Goal: Understand process/instructions: Understand process/instructions

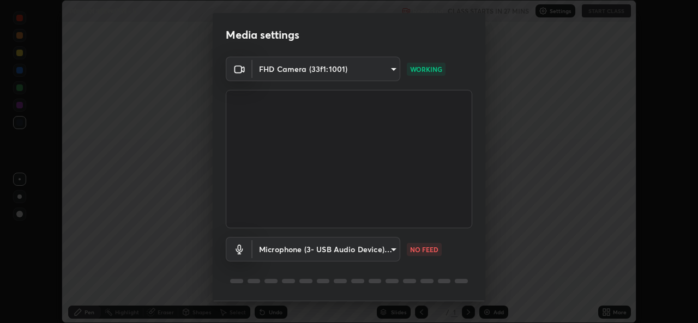
scroll to position [34, 0]
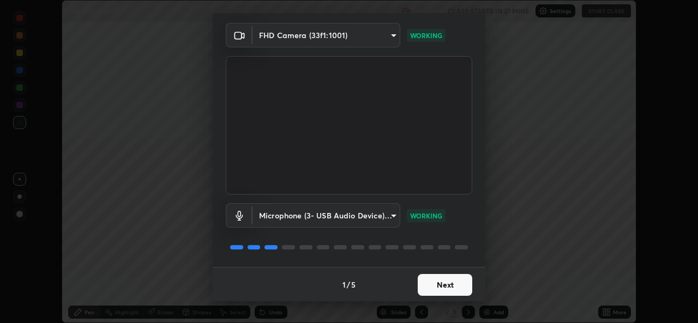
click at [443, 286] on button "Next" at bounding box center [445, 285] width 55 height 22
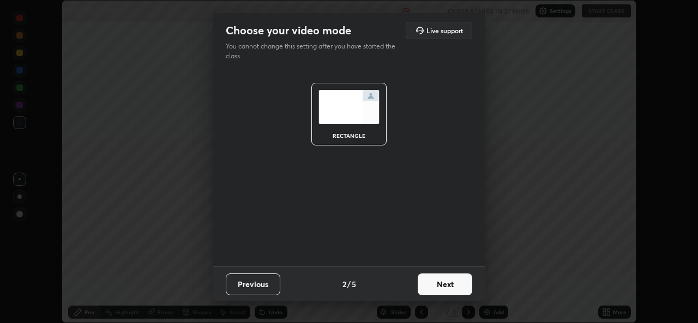
click at [441, 289] on button "Next" at bounding box center [445, 285] width 55 height 22
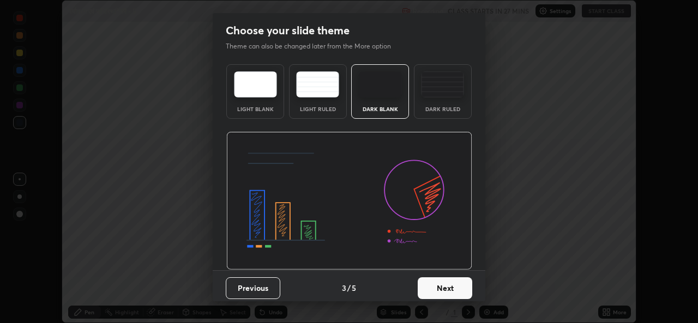
click at [441, 286] on button "Next" at bounding box center [445, 289] width 55 height 22
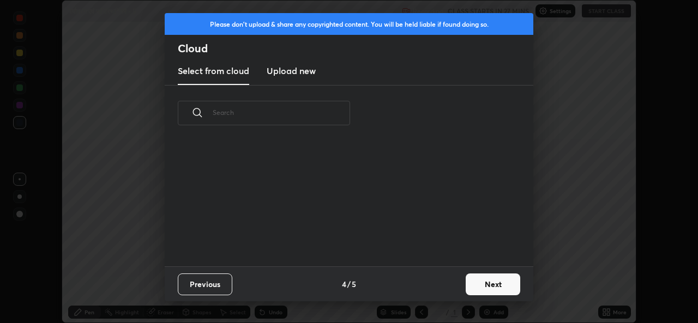
click at [479, 288] on button "Next" at bounding box center [493, 285] width 55 height 22
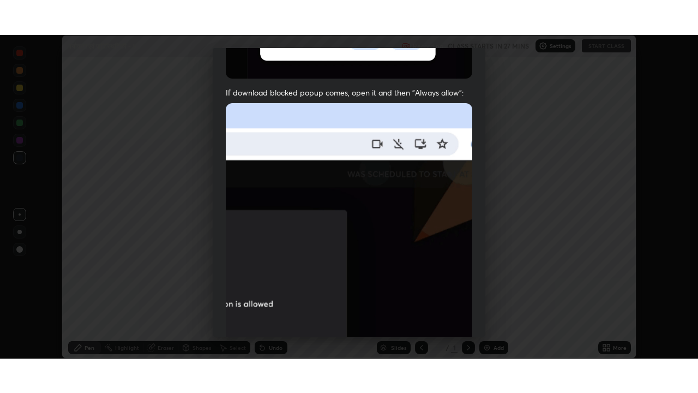
scroll to position [256, 0]
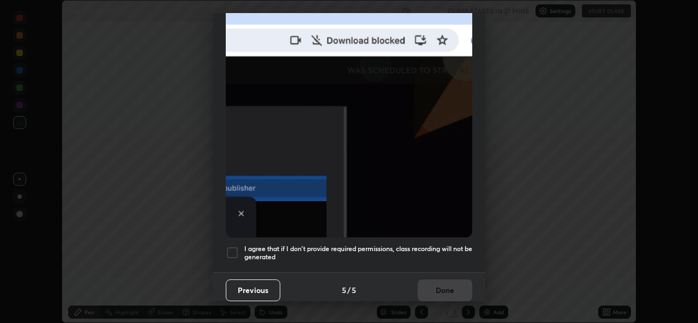
click at [383, 253] on h5 "I agree that if I don't provide required permissions, class recording will not …" at bounding box center [358, 253] width 228 height 17
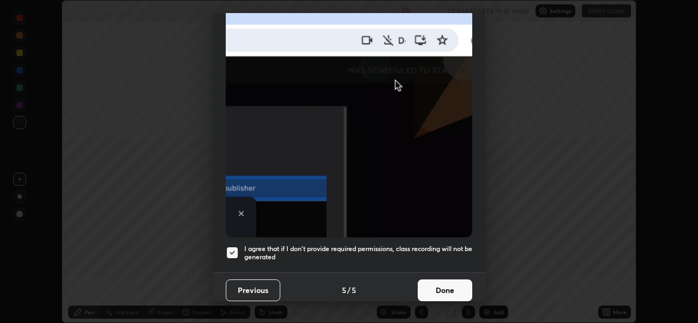
click at [431, 285] on button "Done" at bounding box center [445, 291] width 55 height 22
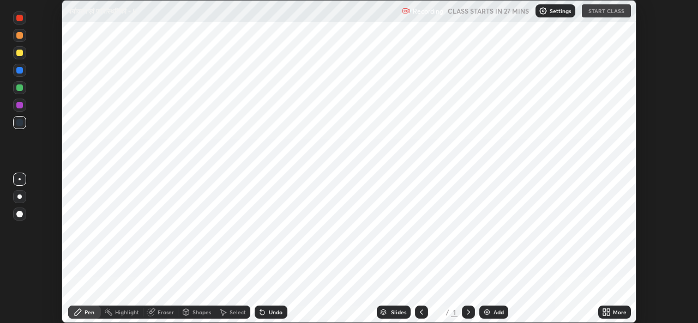
click at [497, 310] on div "Add" at bounding box center [499, 312] width 10 height 5
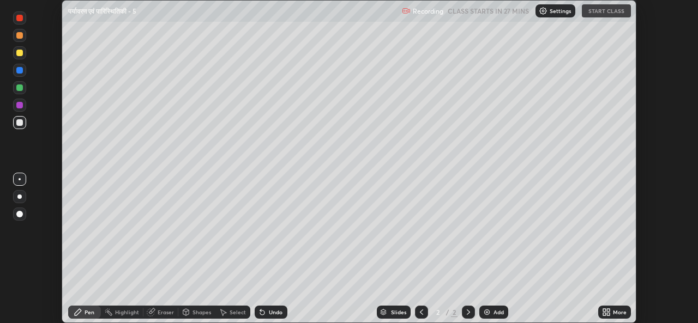
click at [609, 310] on icon at bounding box center [608, 310] width 3 height 3
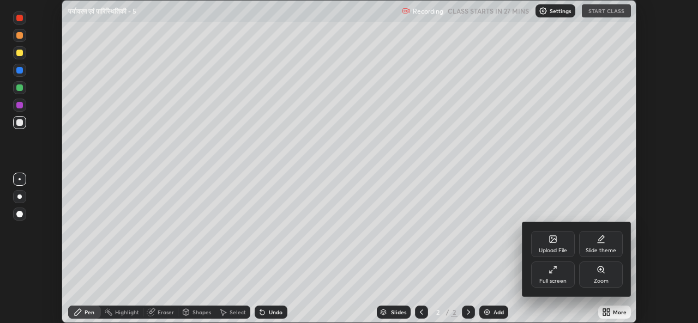
click at [557, 277] on div "Full screen" at bounding box center [553, 275] width 44 height 26
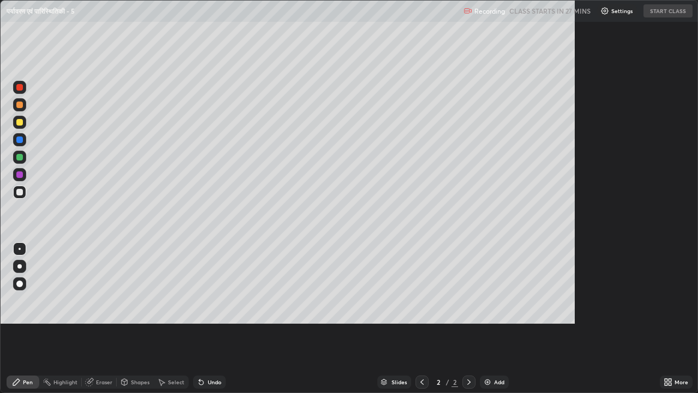
scroll to position [393, 698]
